Goal: Transaction & Acquisition: Download file/media

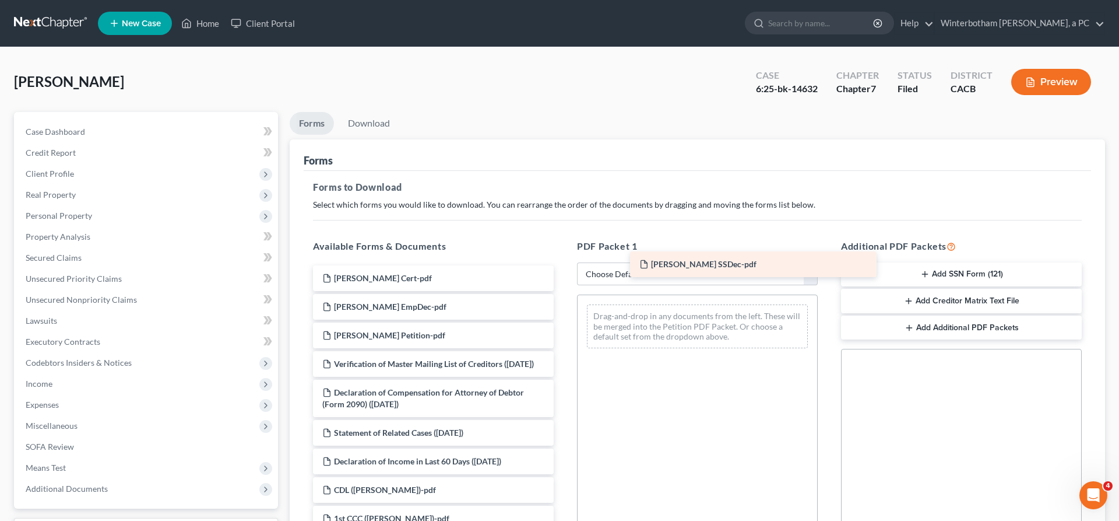
drag, startPoint x: 409, startPoint y: 242, endPoint x: 733, endPoint y: 264, distance: 325.4
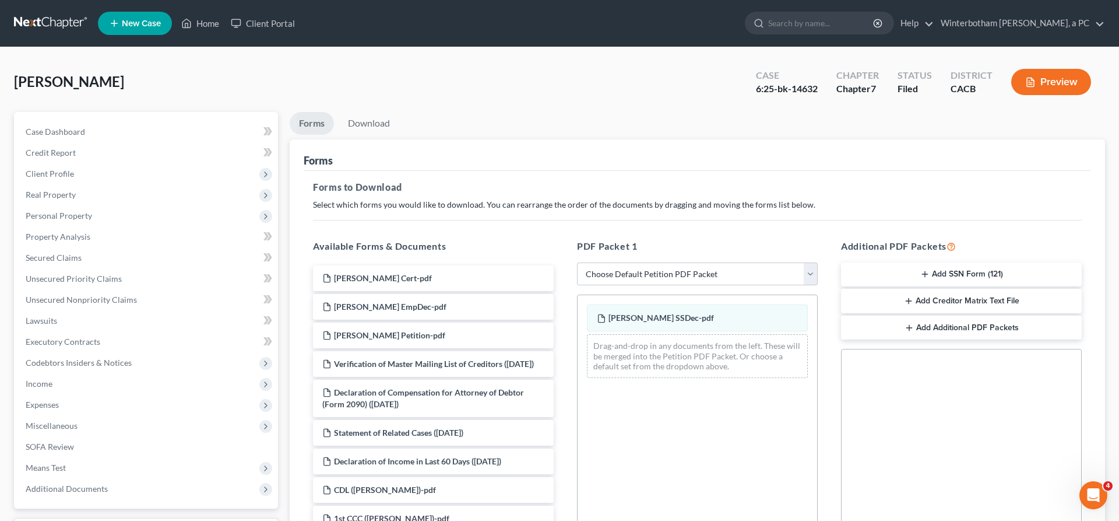
scroll to position [106, 0]
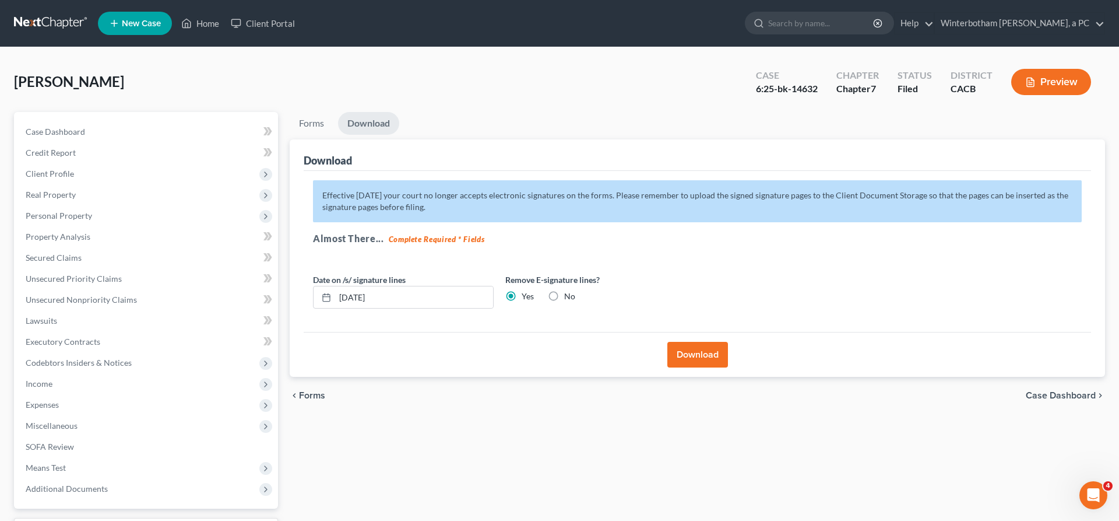
click at [708, 342] on button "Download" at bounding box center [698, 355] width 61 height 26
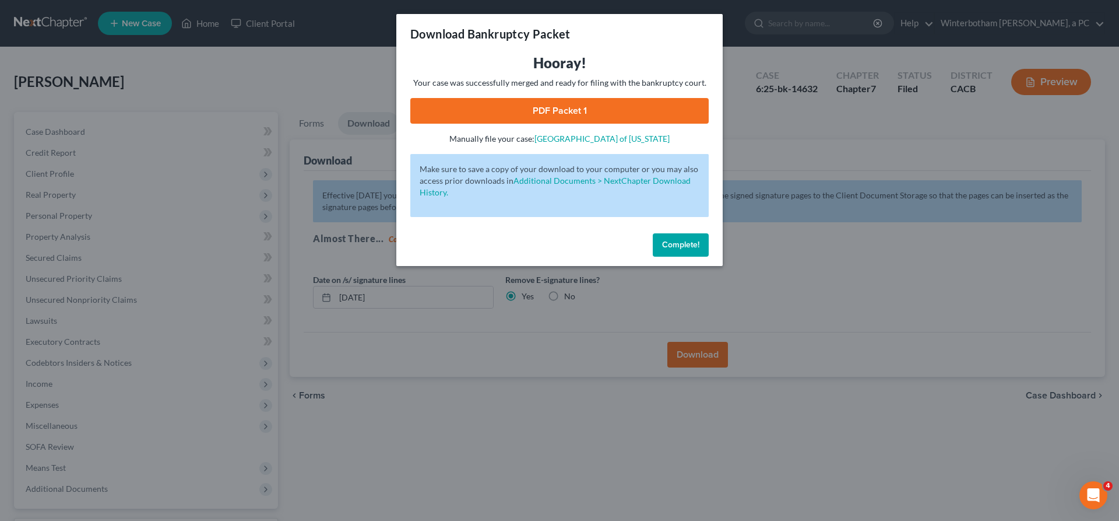
click at [596, 98] on link "PDF Packet 1" at bounding box center [559, 111] width 298 height 26
click at [662, 240] on span "Complete!" at bounding box center [680, 245] width 37 height 10
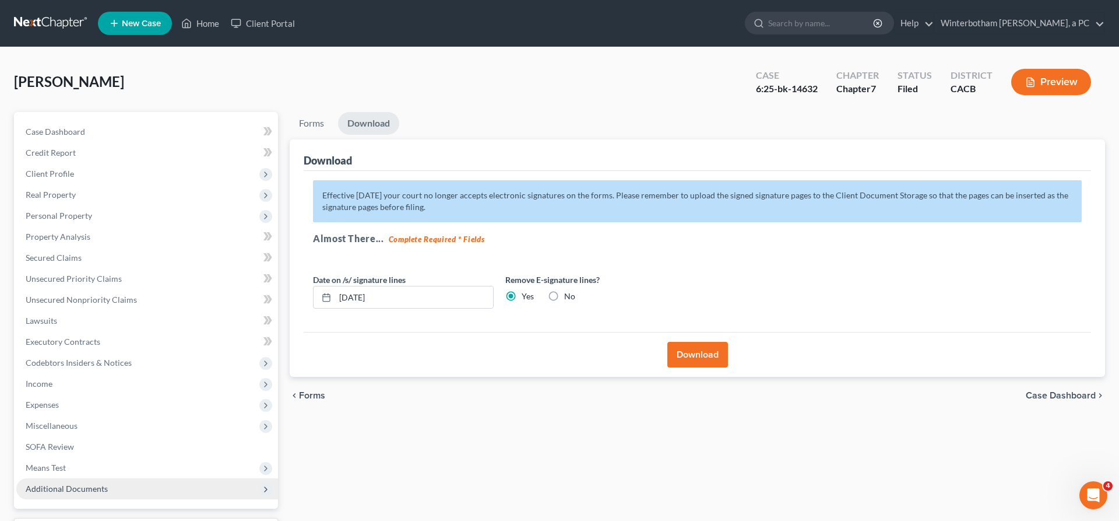
click at [76, 478] on span "Additional Documents" at bounding box center [147, 488] width 262 height 21
click at [89, 520] on span "Client Document Storage" at bounding box center [95, 530] width 92 height 10
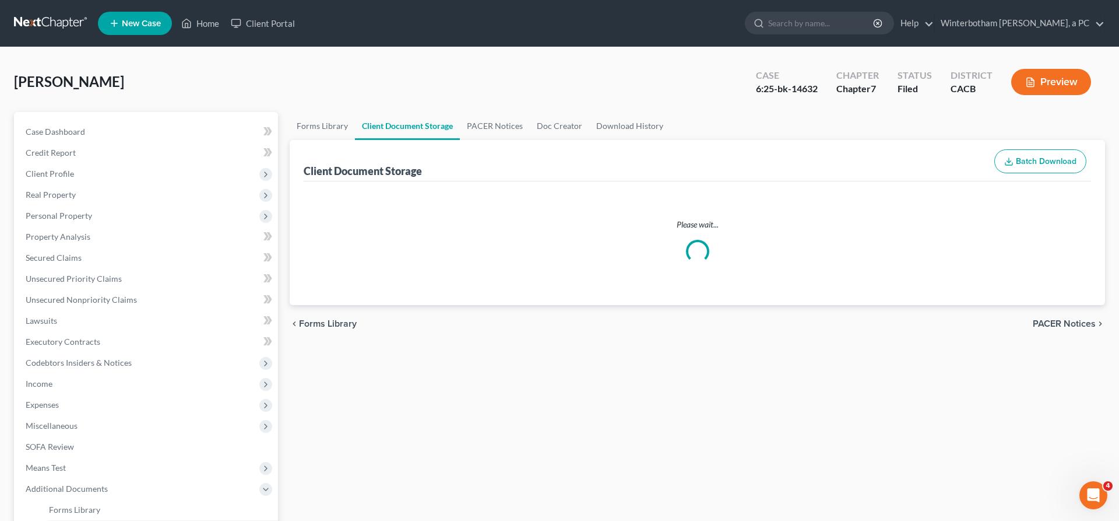
select select "30"
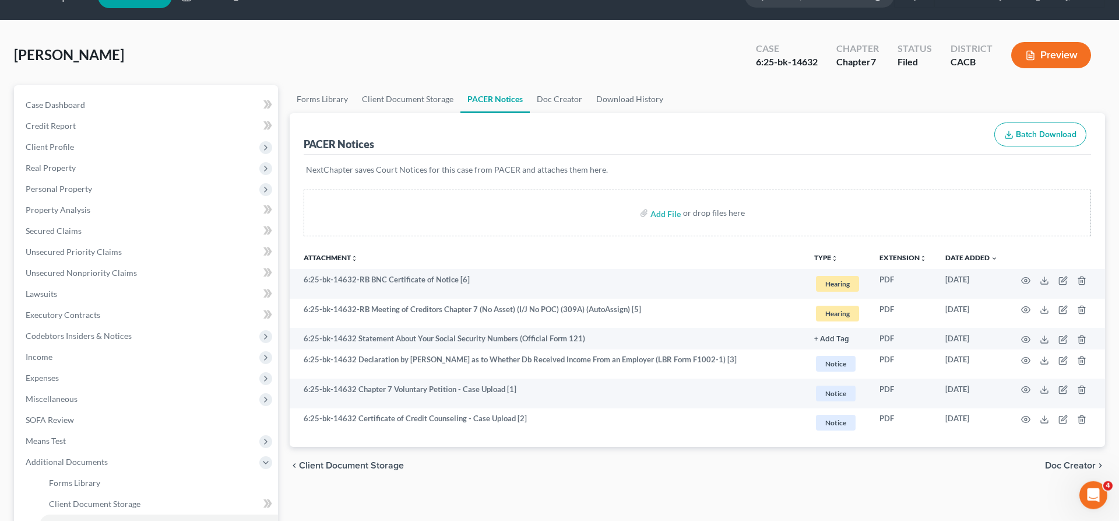
scroll to position [30, 0]
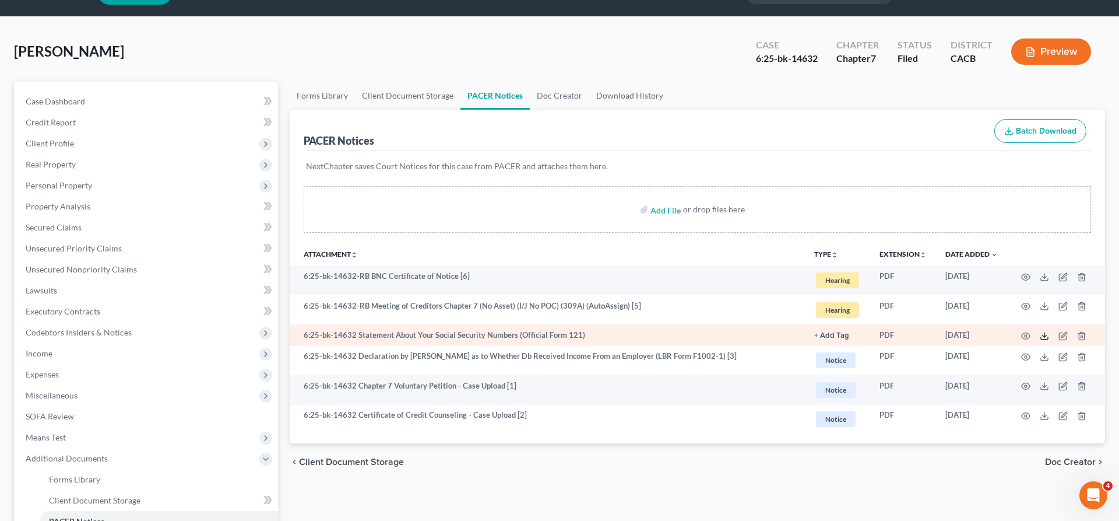
click at [1049, 331] on icon at bounding box center [1044, 335] width 9 height 9
